Goal: Find contact information: Find contact information

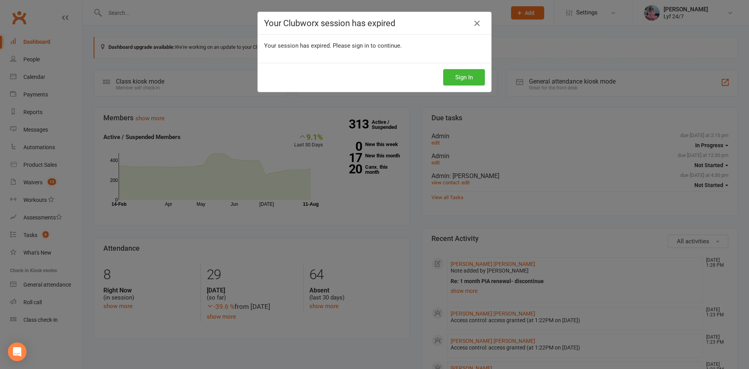
click at [449, 86] on div "Sign In" at bounding box center [374, 77] width 233 height 29
click at [449, 84] on button "Sign In" at bounding box center [464, 77] width 42 height 16
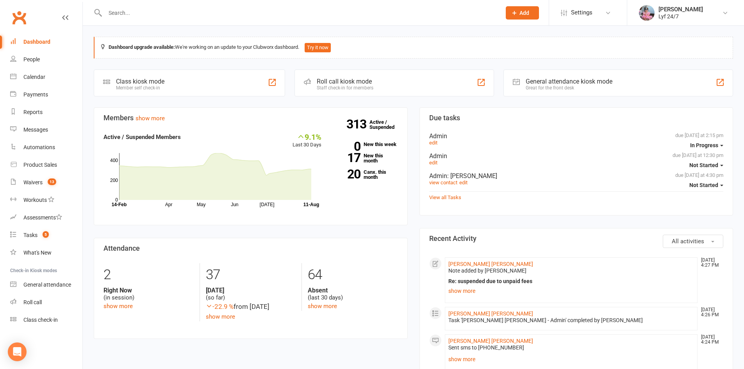
click at [138, 16] on input "text" at bounding box center [299, 12] width 393 height 11
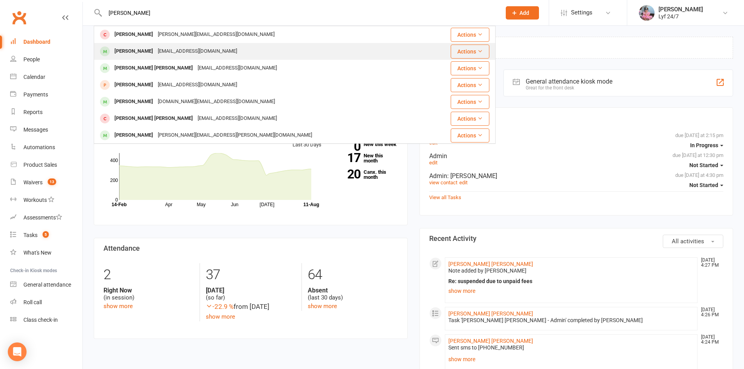
type input "[PERSON_NAME]"
click at [149, 49] on div "[PERSON_NAME]" at bounding box center [133, 51] width 43 height 11
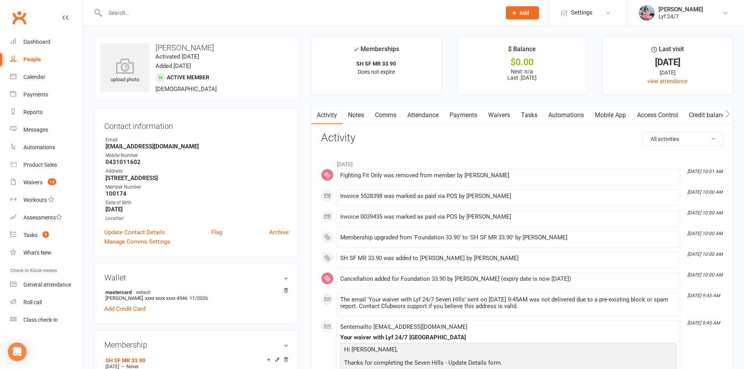
click at [171, 10] on input "text" at bounding box center [299, 12] width 393 height 11
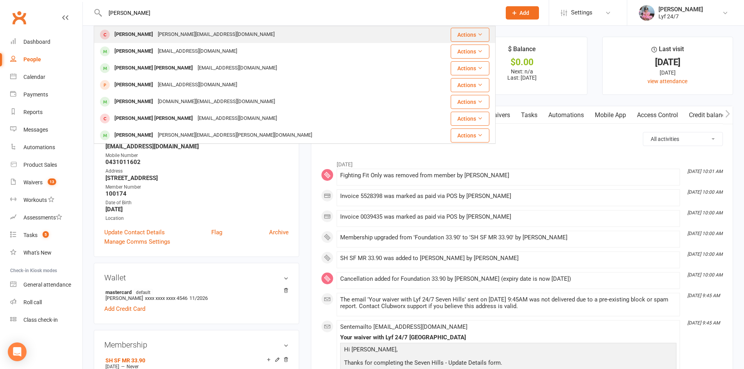
type input "[PERSON_NAME]"
click at [178, 34] on div "[PERSON_NAME][EMAIL_ADDRESS][DOMAIN_NAME]" at bounding box center [215, 34] width 121 height 11
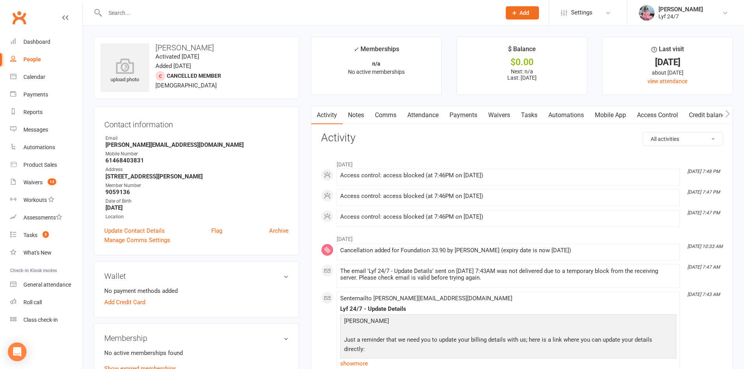
click at [160, 19] on div at bounding box center [295, 12] width 402 height 25
click at [159, 16] on input "text" at bounding box center [299, 12] width 393 height 11
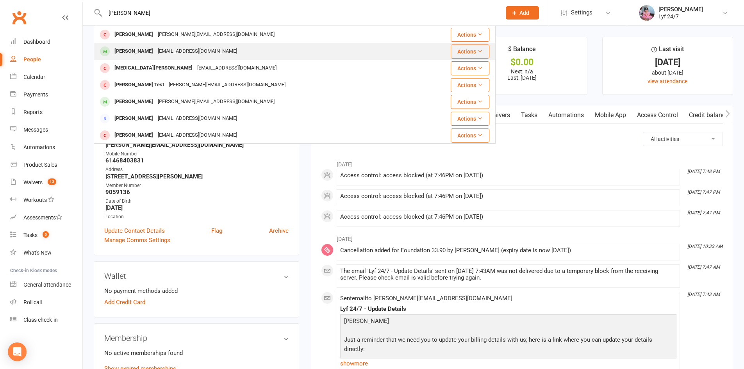
type input "[PERSON_NAME]"
click at [139, 50] on div "[PERSON_NAME]" at bounding box center [133, 51] width 43 height 11
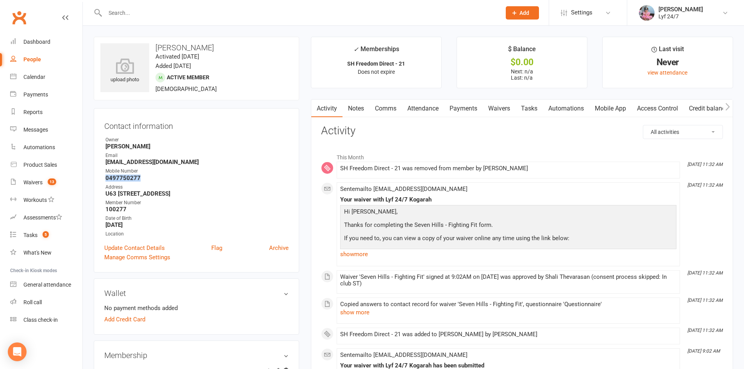
drag, startPoint x: 143, startPoint y: 176, endPoint x: 94, endPoint y: 178, distance: 48.8
click at [94, 178] on div "Contact information Owner Shali Thevarasan Email [EMAIL_ADDRESS][DOMAIN_NAME] M…" at bounding box center [196, 190] width 205 height 164
copy strong "0497750277"
click at [130, 9] on input "text" at bounding box center [299, 12] width 393 height 11
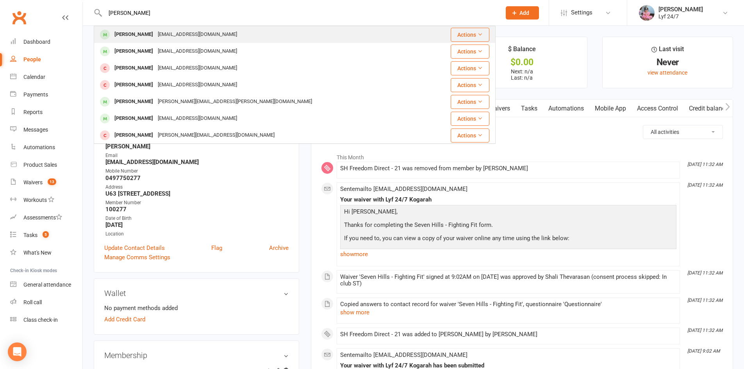
type input "[PERSON_NAME]"
click at [119, 33] on div "[PERSON_NAME]" at bounding box center [133, 34] width 43 height 11
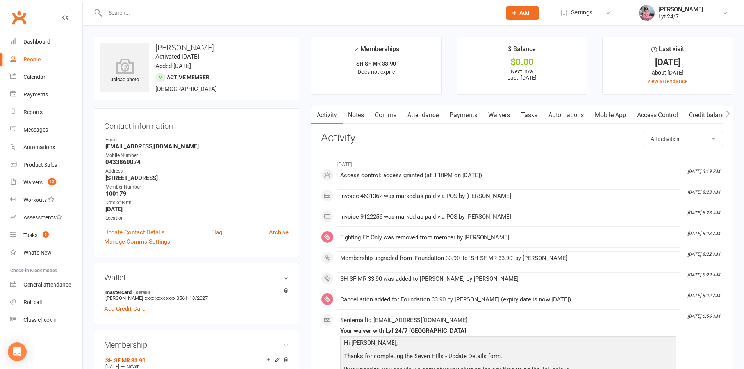
click at [153, 4] on div at bounding box center [295, 12] width 402 height 25
click at [155, 12] on input "text" at bounding box center [299, 12] width 393 height 11
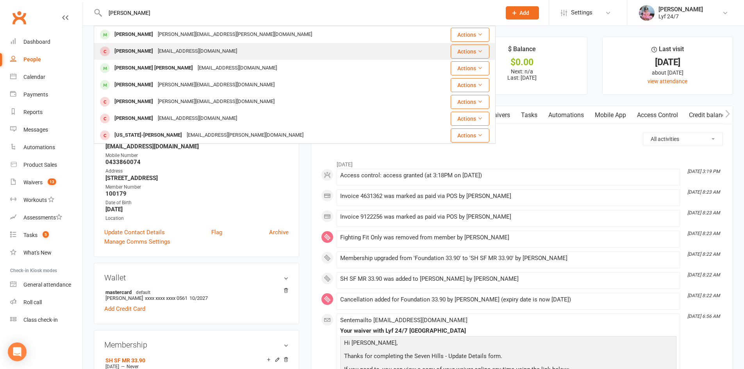
type input "[PERSON_NAME]"
click at [148, 53] on div "[PERSON_NAME]" at bounding box center [133, 51] width 43 height 11
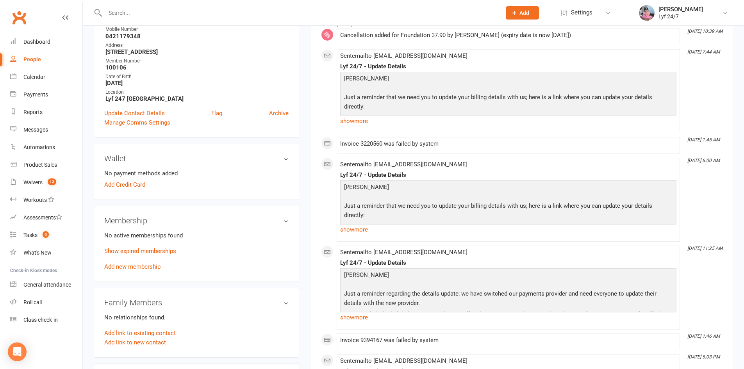
scroll to position [195, 0]
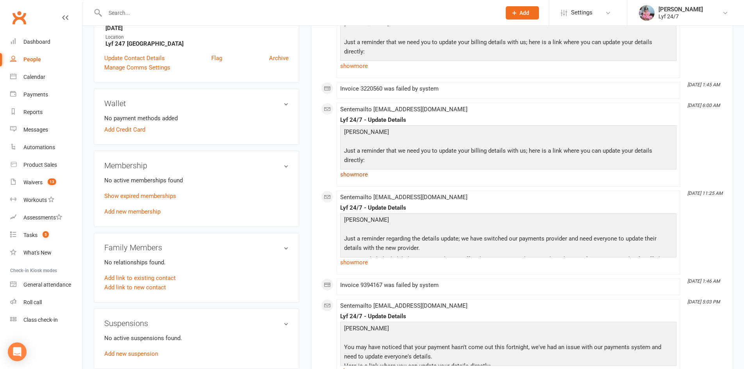
click at [356, 178] on link "show more" at bounding box center [508, 174] width 336 height 11
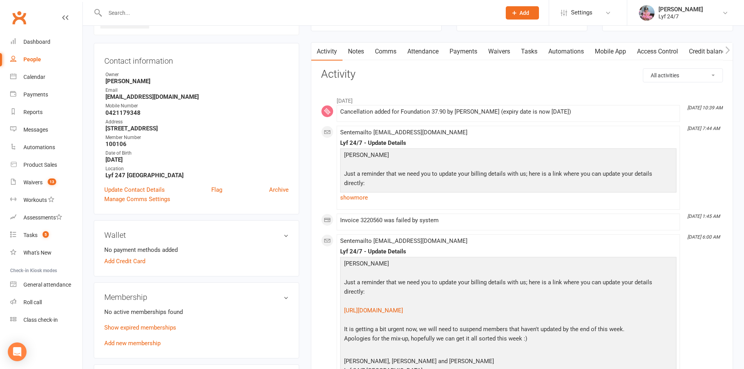
scroll to position [0, 0]
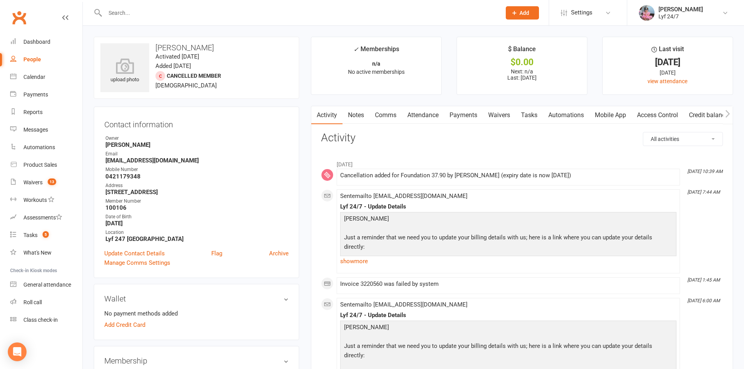
click at [359, 112] on link "Notes" at bounding box center [355, 115] width 27 height 18
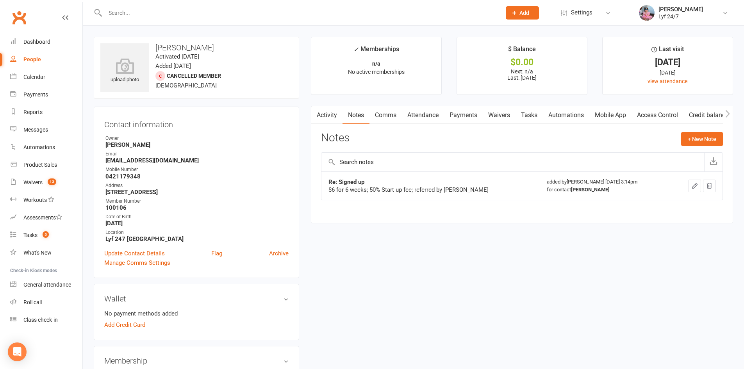
click at [479, 185] on div "Re: Signed up" at bounding box center [425, 182] width 195 height 8
click at [483, 184] on div "Re: Signed up" at bounding box center [425, 182] width 195 height 8
click at [325, 111] on link "Activity" at bounding box center [326, 115] width 31 height 18
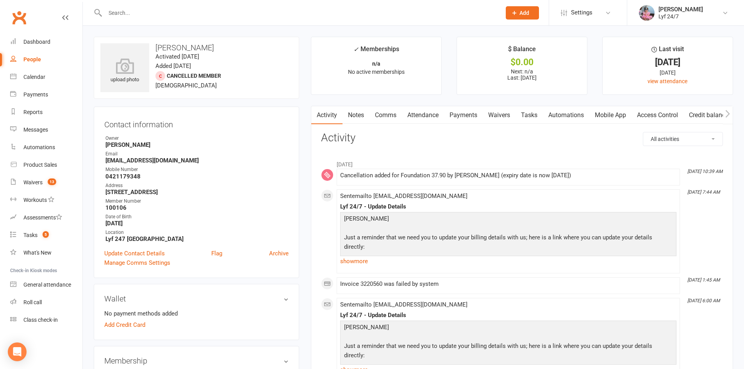
click at [476, 224] on p "[PERSON_NAME] Just a reminder that we need you to update your billing details w…" at bounding box center [508, 257] width 332 height 86
click at [479, 224] on p "[PERSON_NAME] Just a reminder that we need you to update your billing details w…" at bounding box center [508, 257] width 332 height 86
click at [441, 229] on p "[PERSON_NAME] Just a reminder that we need you to update your billing details w…" at bounding box center [508, 257] width 332 height 86
click at [427, 216] on p "[PERSON_NAME] Just a reminder that we need you to update your billing details w…" at bounding box center [508, 257] width 332 height 86
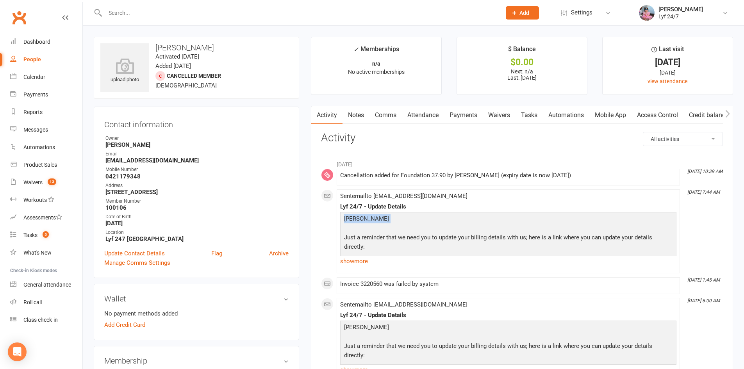
click at [427, 215] on p "[PERSON_NAME] Just a reminder that we need you to update your billing details w…" at bounding box center [508, 257] width 332 height 86
click at [397, 221] on p "[PERSON_NAME] Just a reminder that we need you to update your billing details w…" at bounding box center [508, 257] width 332 height 86
drag, startPoint x: 381, startPoint y: 217, endPoint x: 351, endPoint y: 220, distance: 30.6
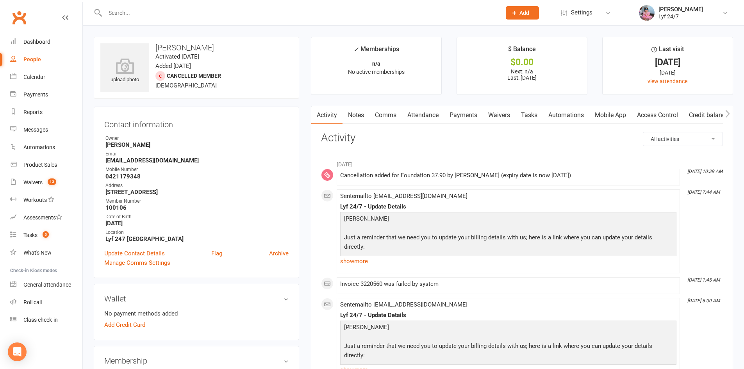
click at [356, 220] on p "[PERSON_NAME] Just a reminder that we need you to update your billing details w…" at bounding box center [508, 257] width 332 height 86
click at [410, 211] on div "Lyf 24/7 - Update Details [PERSON_NAME] Just a reminder that we need you to upd…" at bounding box center [508, 234] width 336 height 63
click at [144, 15] on input "text" at bounding box center [299, 12] width 393 height 11
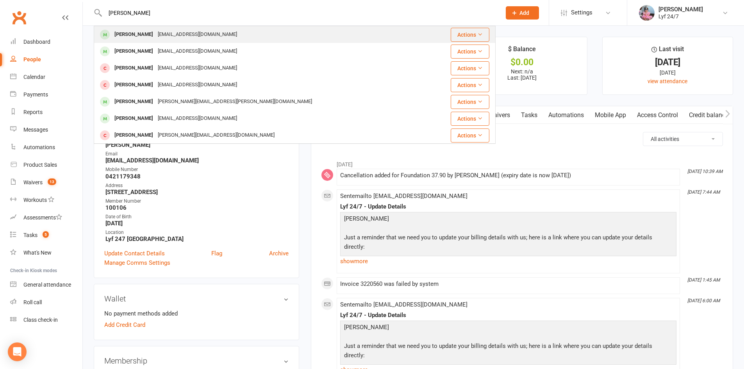
type input "[PERSON_NAME]"
click at [144, 36] on div "[PERSON_NAME]" at bounding box center [133, 34] width 43 height 11
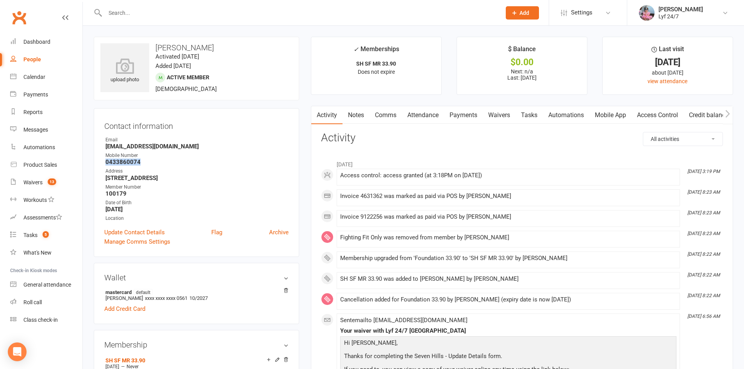
drag, startPoint x: 149, startPoint y: 165, endPoint x: 105, endPoint y: 160, distance: 44.3
click at [105, 160] on li "Mobile Number [PHONE_NUMBER]" at bounding box center [196, 159] width 184 height 14
copy strong "0433860074"
click at [135, 22] on div at bounding box center [295, 12] width 402 height 25
click at [147, 14] on input "text" at bounding box center [299, 12] width 393 height 11
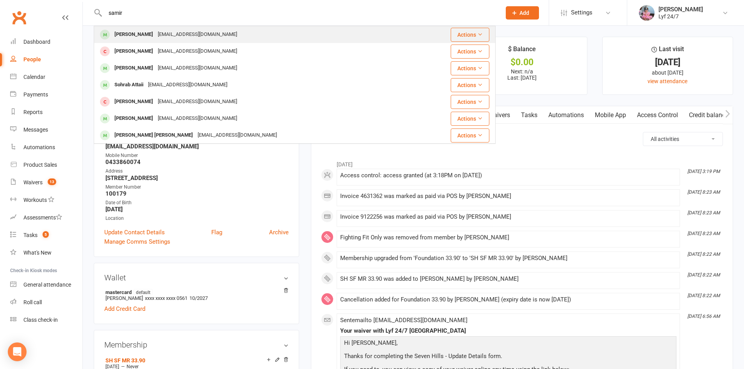
type input "samir"
click at [130, 32] on div "[PERSON_NAME]" at bounding box center [133, 34] width 43 height 11
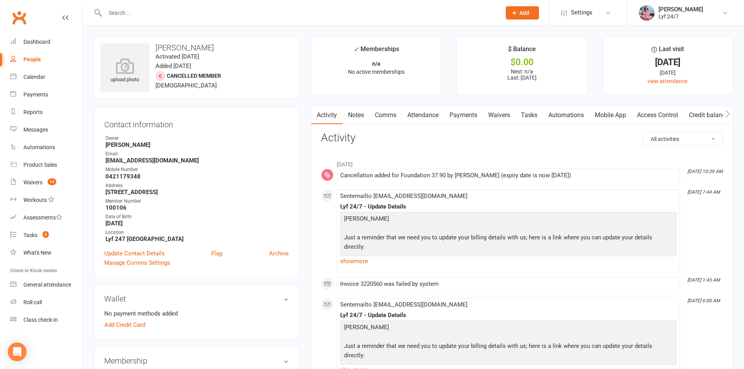
click at [209, 85] on div "upload photo [PERSON_NAME] Activated [DATE] Added [DATE] Cancelled member [DEMO…" at bounding box center [196, 68] width 205 height 62
drag, startPoint x: 143, startPoint y: 176, endPoint x: 103, endPoint y: 180, distance: 40.4
click at [103, 180] on div "Contact information Owner [PERSON_NAME] Email [EMAIL_ADDRESS][DOMAIN_NAME] Mobi…" at bounding box center [196, 192] width 205 height 171
copy strong "0421179348"
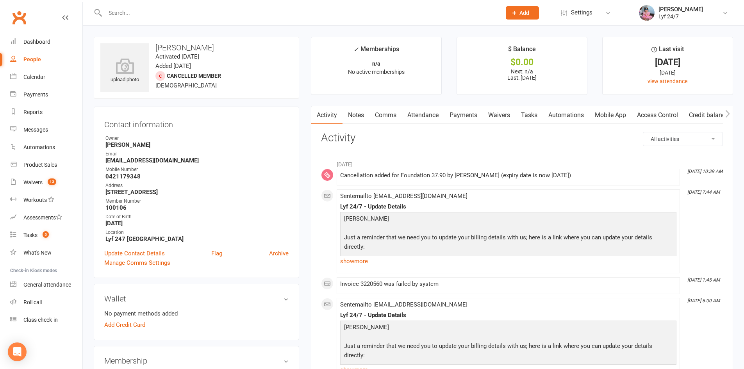
drag, startPoint x: 447, startPoint y: 176, endPoint x: 338, endPoint y: 182, distance: 109.4
click at [434, 176] on div "Cancellation added for Foundation 37.90 by [PERSON_NAME] (expiry date is now [D…" at bounding box center [508, 175] width 336 height 7
click at [434, 158] on li "[DATE]" at bounding box center [522, 162] width 402 height 12
